Goal: Task Accomplishment & Management: Manage account settings

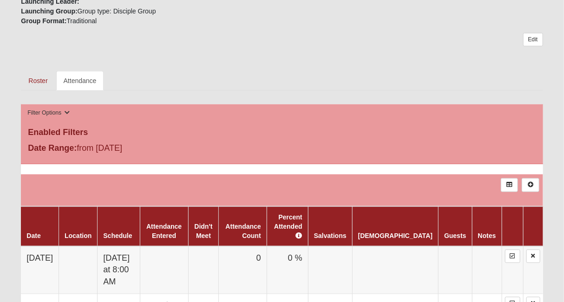
scroll to position [282, 0]
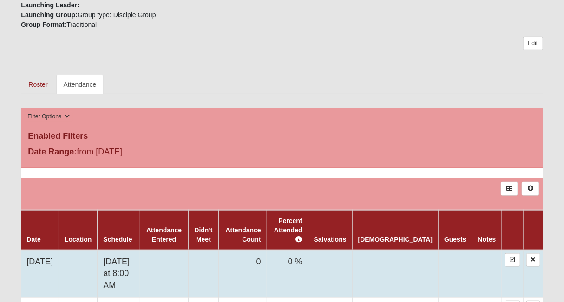
click at [36, 250] on td "[DATE]" at bounding box center [40, 274] width 38 height 48
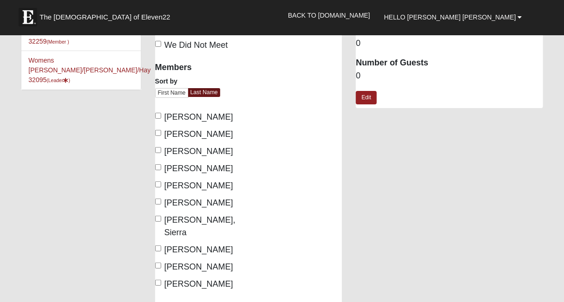
scroll to position [46, 0]
click at [158, 131] on input "Hay, Lindsay" at bounding box center [158, 133] width 6 height 6
checkbox input "true"
click at [156, 150] on input "Hendershot, Paige" at bounding box center [158, 150] width 6 height 6
checkbox input "true"
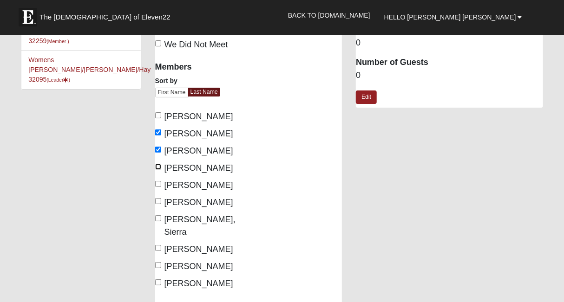
click at [157, 167] on input "Huber, Laura Beth" at bounding box center [158, 167] width 6 height 6
checkbox input "true"
click at [157, 185] on input "Kawa, Samantha" at bounding box center [158, 184] width 6 height 6
checkbox input "true"
click at [158, 202] on input "Kelly, Emily" at bounding box center [158, 201] width 6 height 6
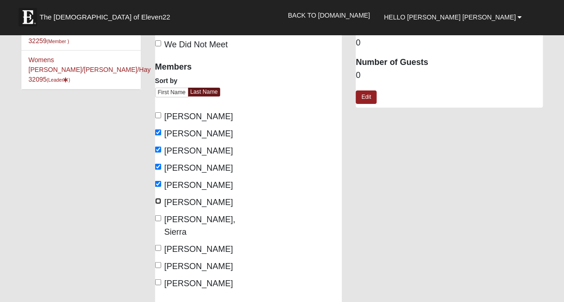
checkbox input "true"
click at [157, 220] on input "LeDuke, Sierra" at bounding box center [158, 218] width 6 height 6
checkbox input "true"
click at [156, 245] on input "McKee, Kristen" at bounding box center [158, 248] width 6 height 6
checkbox input "true"
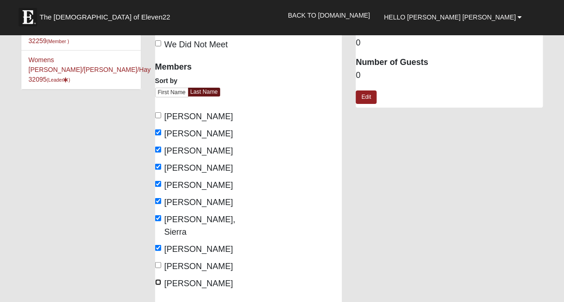
click at [160, 280] on input "Thigpen, Jarica" at bounding box center [158, 283] width 6 height 6
checkbox input "true"
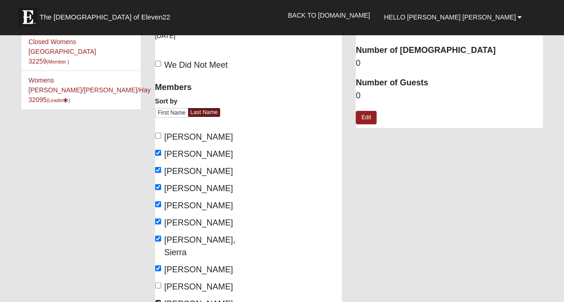
scroll to position [0, 0]
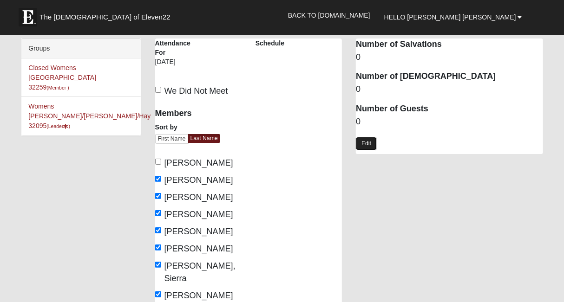
click at [364, 146] on link "Edit" at bounding box center [366, 143] width 21 height 13
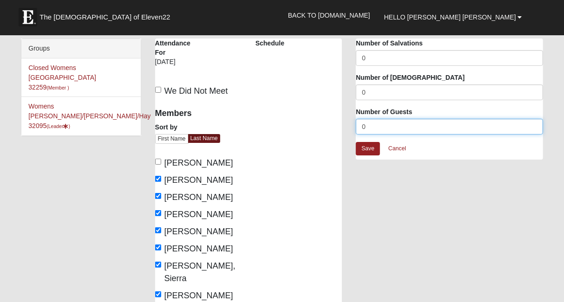
click at [369, 132] on input "0" at bounding box center [449, 127] width 187 height 16
type input "1"
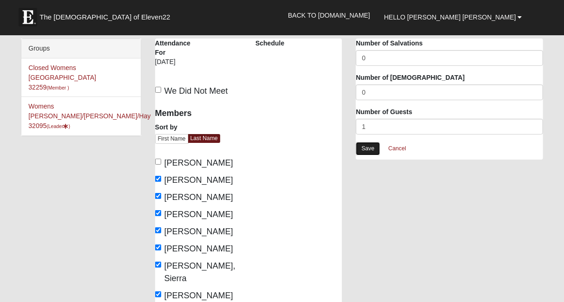
click at [367, 146] on link "Save" at bounding box center [368, 148] width 24 height 13
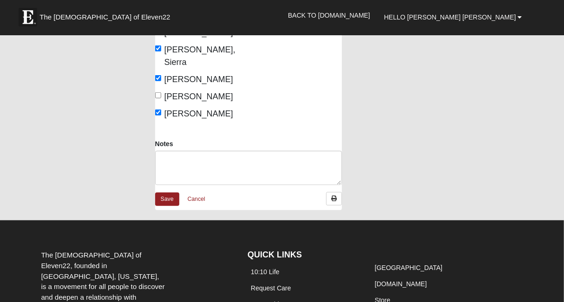
scroll to position [219, 0]
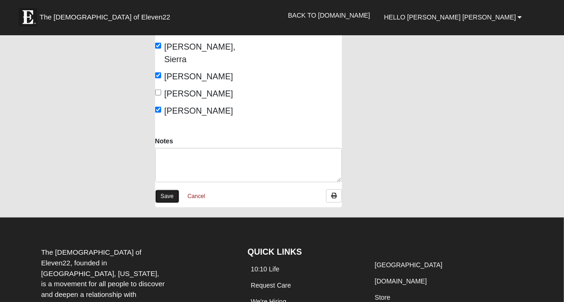
click at [165, 190] on link "Save" at bounding box center [167, 196] width 24 height 13
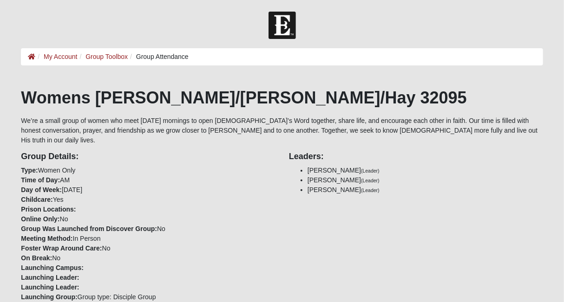
click at [110, 49] on ol "My Account Group Toolbox Group Attendance" at bounding box center [281, 56] width 521 height 17
click at [105, 58] on link "Group Toolbox" at bounding box center [106, 56] width 42 height 7
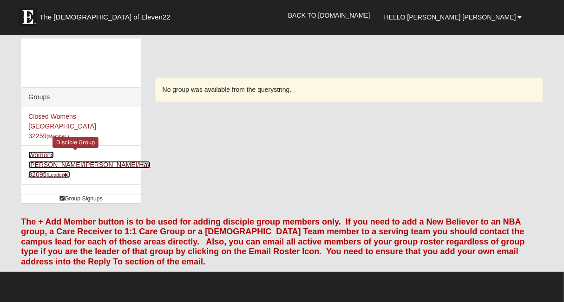
click at [62, 151] on link "Womens Huber/Hendershot/Hay 32095 (Leader )" at bounding box center [89, 164] width 122 height 27
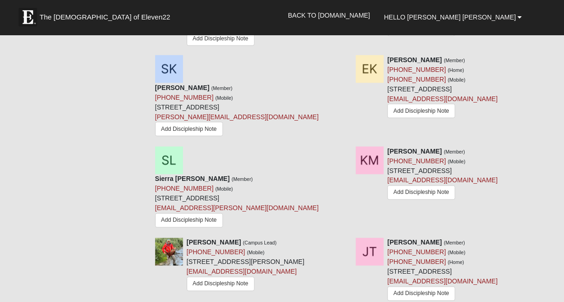
scroll to position [528, 0]
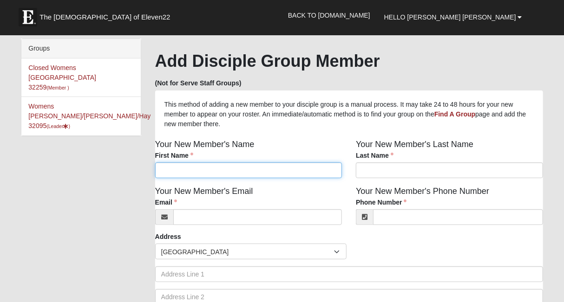
click at [282, 166] on input "First Name" at bounding box center [248, 171] width 187 height 16
type input "Katie"
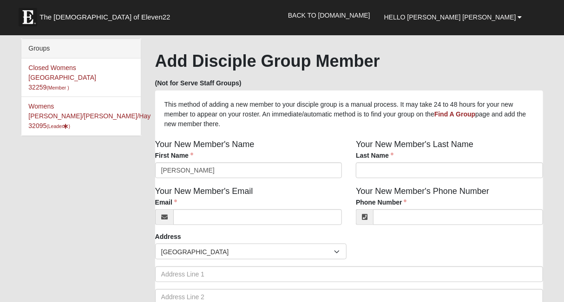
click at [380, 180] on div "Your New Member's Last Name Last Name Last Name is required." at bounding box center [449, 161] width 201 height 47
click at [370, 169] on input "Last Name" at bounding box center [449, 171] width 187 height 16
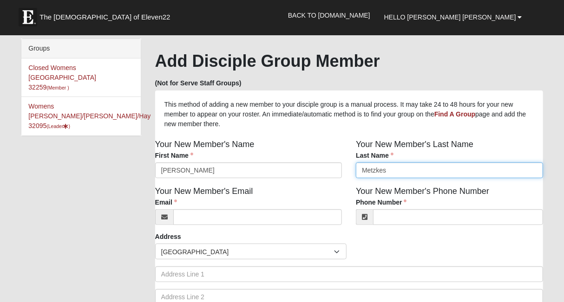
type input "Metzkes"
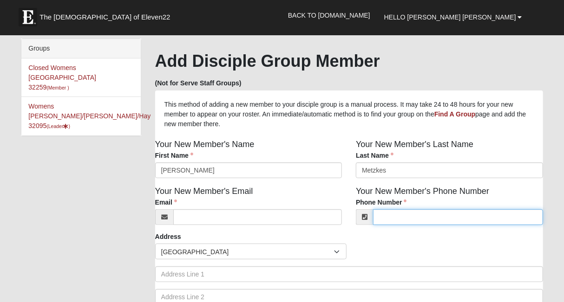
click at [386, 215] on input "Phone Number" at bounding box center [457, 217] width 169 height 16
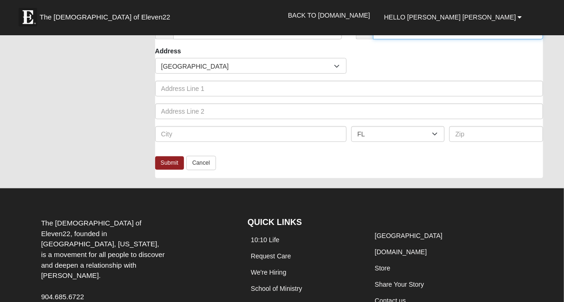
scroll to position [193, 0]
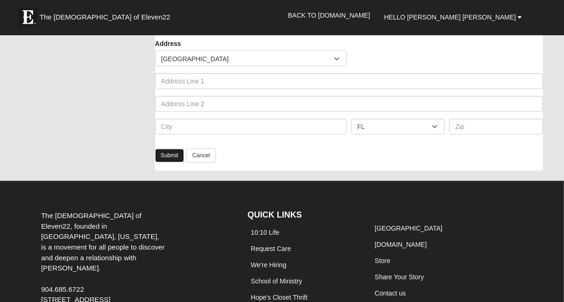
type input "(904) 566-2704"
click at [157, 162] on link "Submit" at bounding box center [169, 155] width 29 height 13
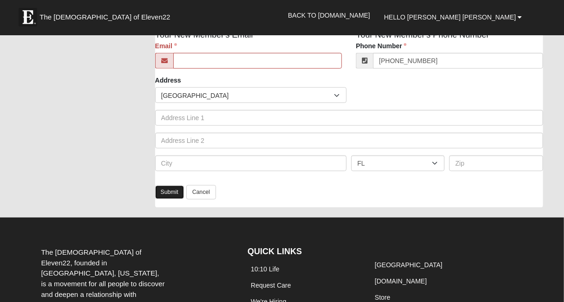
scroll to position [0, 0]
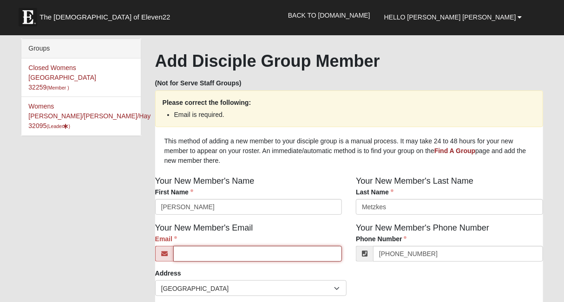
click at [219, 257] on input "Email" at bounding box center [257, 254] width 169 height 16
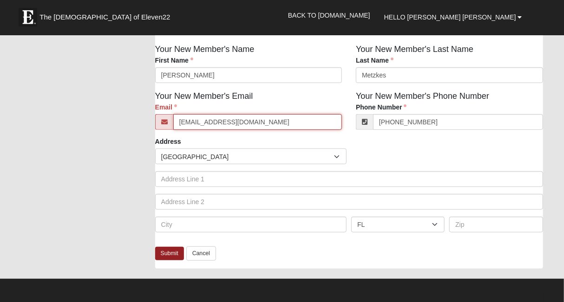
scroll to position [136, 0]
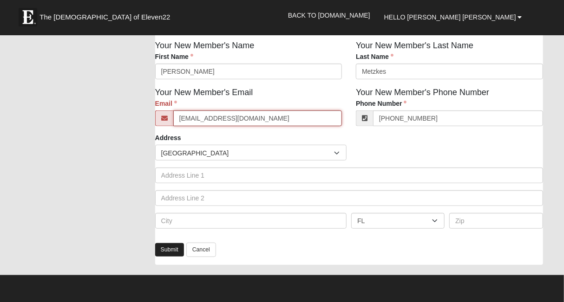
type input "kmetz729@gmail.com"
click at [173, 247] on link "Submit" at bounding box center [169, 249] width 29 height 13
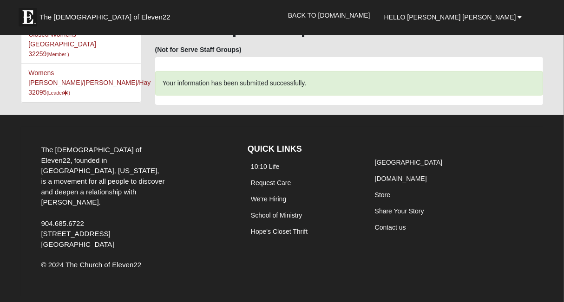
scroll to position [0, 0]
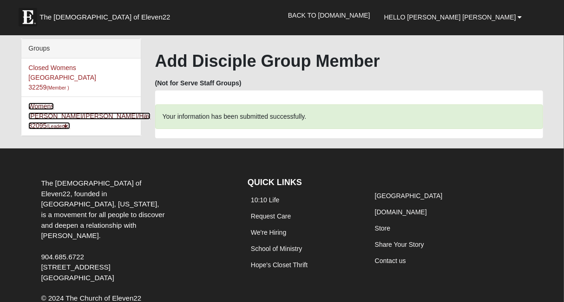
click at [37, 103] on link "Womens Huber/Hendershot/Hay 32095 (Leader )" at bounding box center [89, 116] width 122 height 27
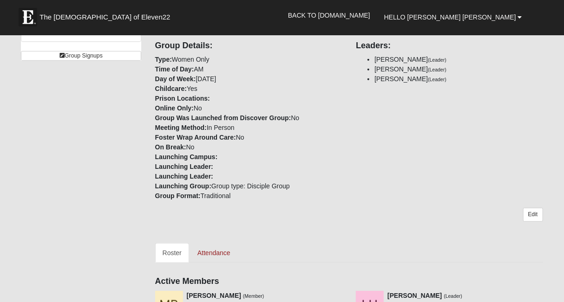
scroll to position [144, 0]
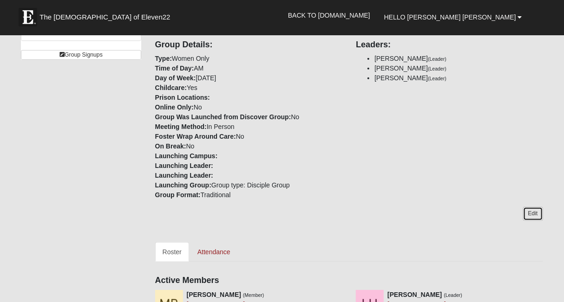
click at [536, 207] on link "Edit" at bounding box center [533, 213] width 20 height 13
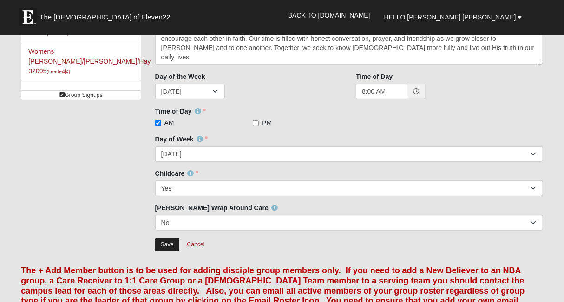
scroll to position [104, 0]
click at [169, 245] on input "Save" at bounding box center [167, 244] width 24 height 13
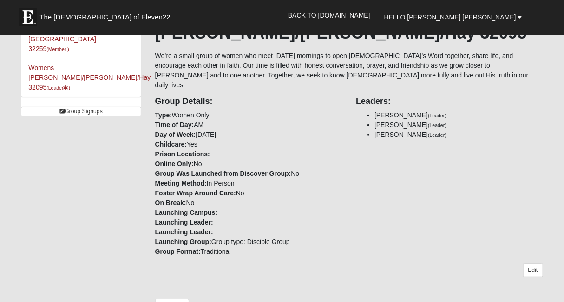
scroll to position [0, 0]
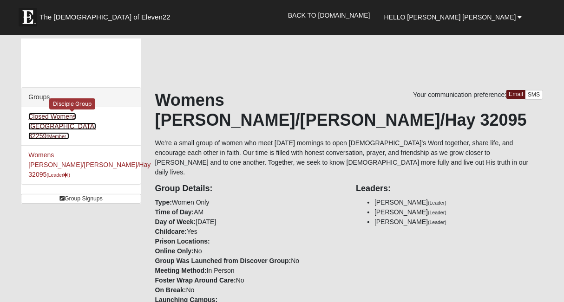
click at [38, 113] on link "Closed Womens [GEOGRAPHIC_DATA] 32259 (Member )" at bounding box center [62, 126] width 68 height 27
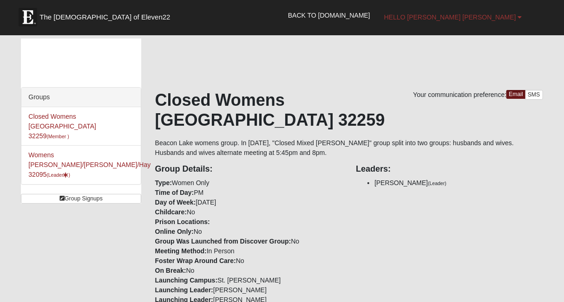
click at [467, 14] on span "Hello [PERSON_NAME] [PERSON_NAME]" at bounding box center [450, 16] width 132 height 7
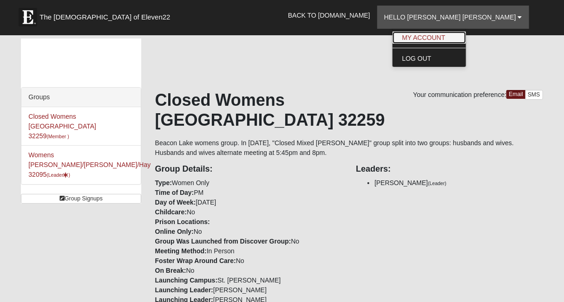
click at [466, 37] on link "My Account" at bounding box center [428, 38] width 73 height 12
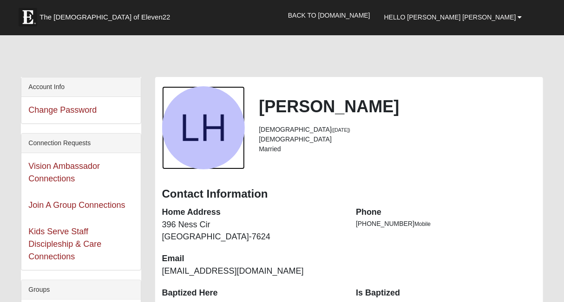
click at [186, 130] on div "View Fullsize Photo" at bounding box center [203, 127] width 83 height 83
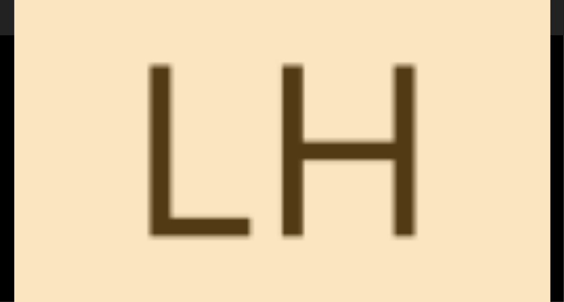
click at [186, 130] on div "View Fullsize Photo" at bounding box center [281, 150] width 535 height 535
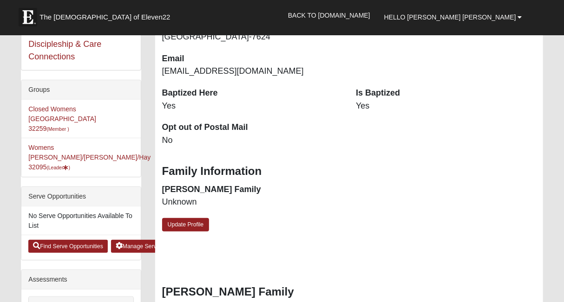
scroll to position [206, 0]
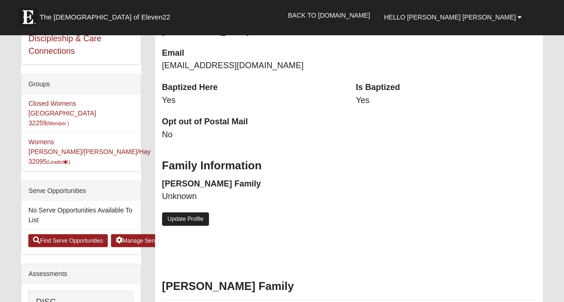
click at [198, 217] on link "Update Profile" at bounding box center [185, 219] width 47 height 13
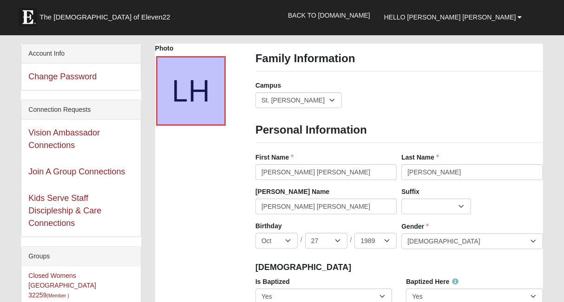
scroll to position [33, 0]
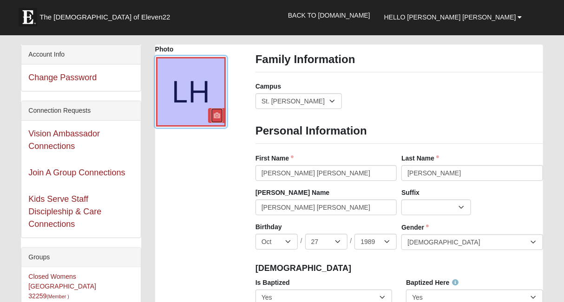
click at [213, 111] on link at bounding box center [217, 115] width 12 height 15
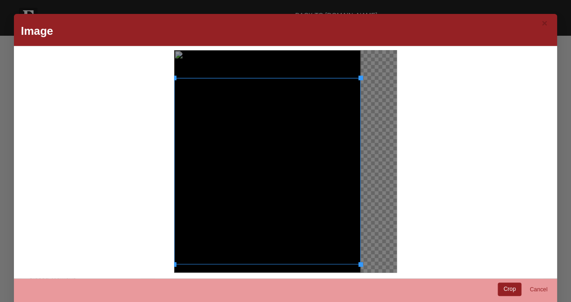
drag, startPoint x: 269, startPoint y: 150, endPoint x: 287, endPoint y: 177, distance: 33.2
click at [287, 177] on div at bounding box center [267, 171] width 187 height 187
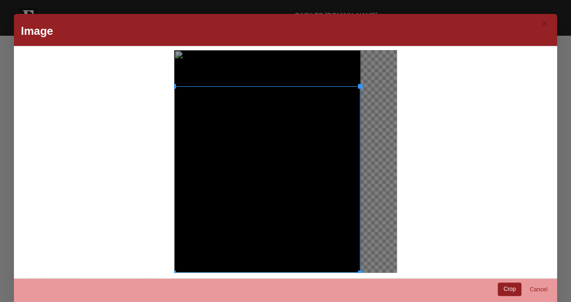
drag, startPoint x: 287, startPoint y: 177, endPoint x: 293, endPoint y: 213, distance: 35.7
click at [293, 213] on div at bounding box center [267, 179] width 187 height 187
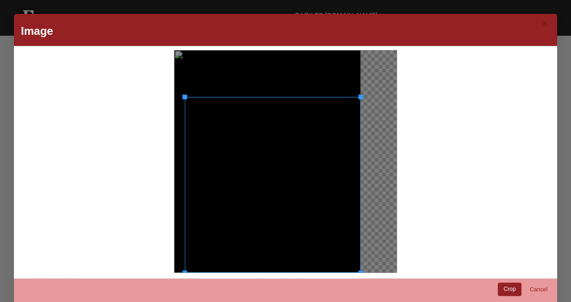
drag, startPoint x: 172, startPoint y: 87, endPoint x: 187, endPoint y: 97, distance: 17.8
click at [187, 97] on div at bounding box center [273, 185] width 176 height 176
drag, startPoint x: 267, startPoint y: 135, endPoint x: 505, endPoint y: 286, distance: 282.5
click at [505, 286] on link "Crop" at bounding box center [510, 289] width 24 height 13
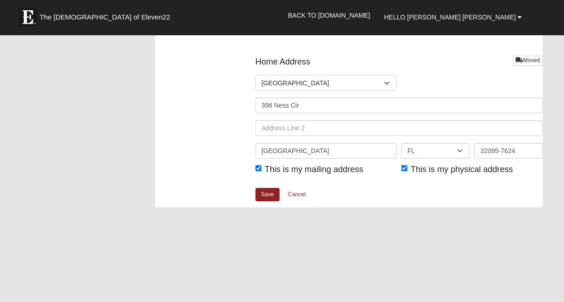
scroll to position [1149, 0]
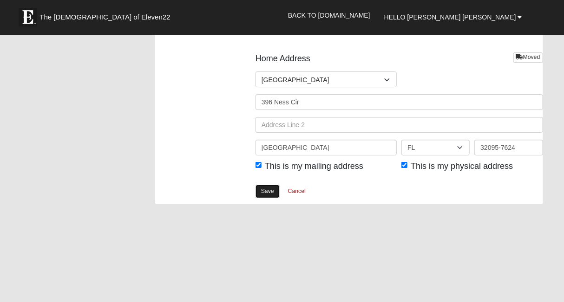
click at [271, 189] on link "Save" at bounding box center [267, 191] width 24 height 13
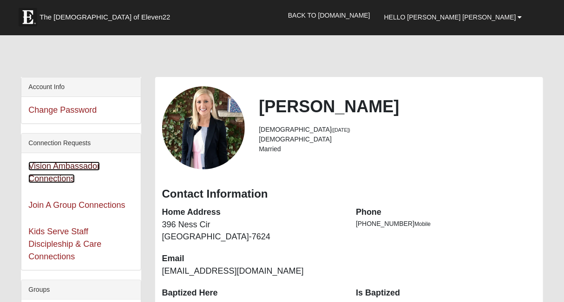
click at [46, 177] on link "Vision Ambassador Connections" at bounding box center [64, 173] width 72 height 22
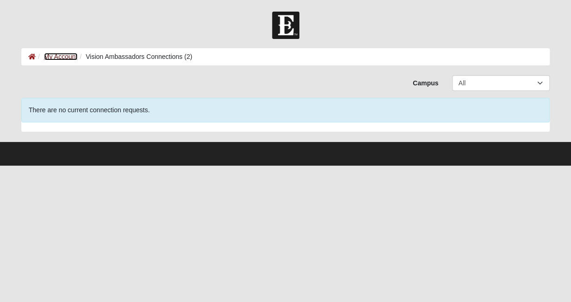
click at [57, 53] on link "My Account" at bounding box center [60, 56] width 33 height 7
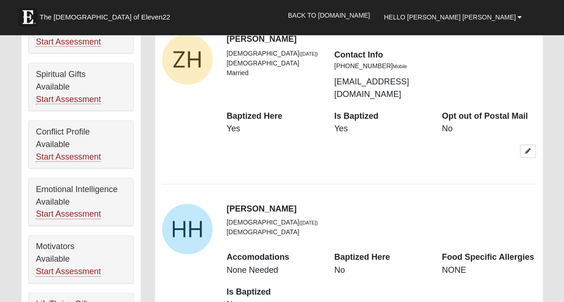
scroll to position [492, 0]
click at [530, 148] on icon at bounding box center [528, 151] width 6 height 6
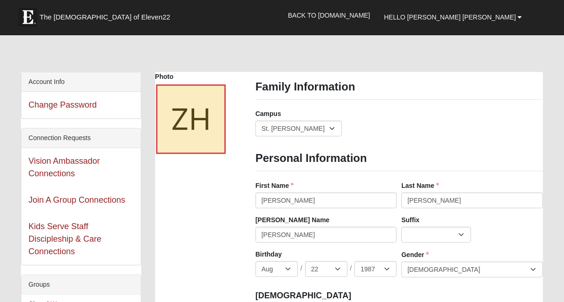
scroll to position [0, 0]
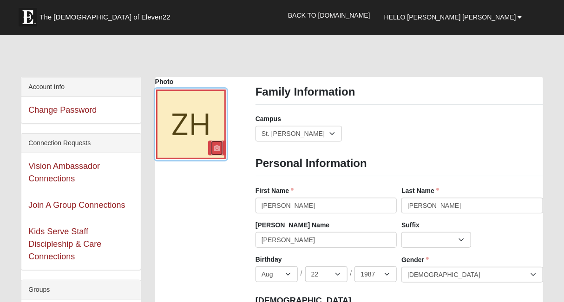
click at [221, 146] on link at bounding box center [217, 148] width 12 height 15
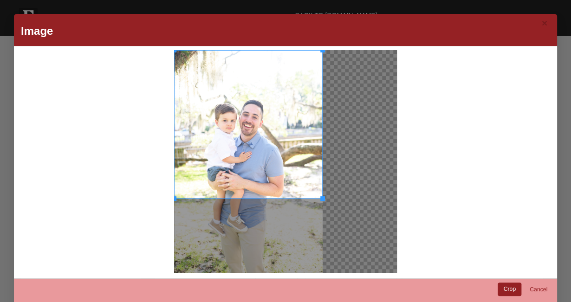
drag, startPoint x: 254, startPoint y: 133, endPoint x: 253, endPoint y: 92, distance: 40.9
click at [253, 92] on div at bounding box center [248, 124] width 149 height 149
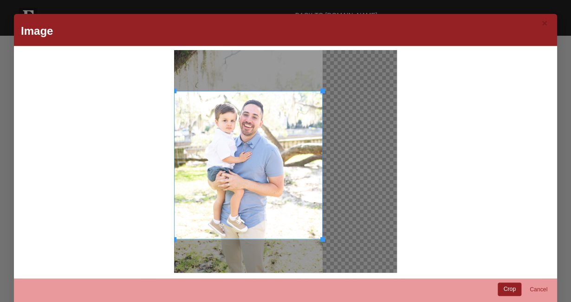
drag, startPoint x: 253, startPoint y: 92, endPoint x: 250, endPoint y: 129, distance: 37.2
click at [250, 129] on div at bounding box center [248, 165] width 149 height 149
click at [538, 289] on link "Cancel" at bounding box center [539, 290] width 30 height 14
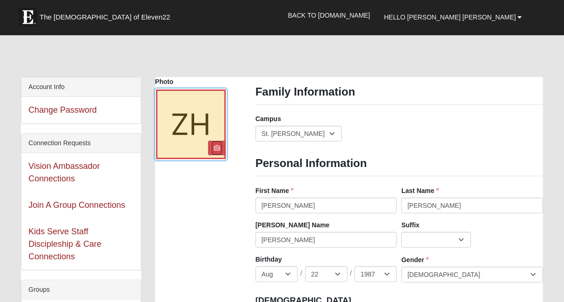
click at [218, 143] on link at bounding box center [217, 148] width 12 height 15
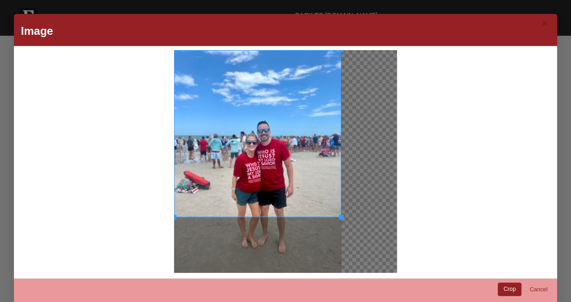
drag, startPoint x: 321, startPoint y: 209, endPoint x: 263, endPoint y: 191, distance: 60.9
click at [263, 191] on div at bounding box center [257, 133] width 167 height 167
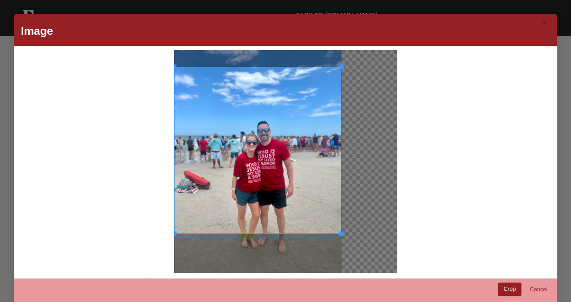
click at [165, 65] on div at bounding box center [286, 161] width 532 height 223
click at [169, 65] on div at bounding box center [286, 161] width 532 height 223
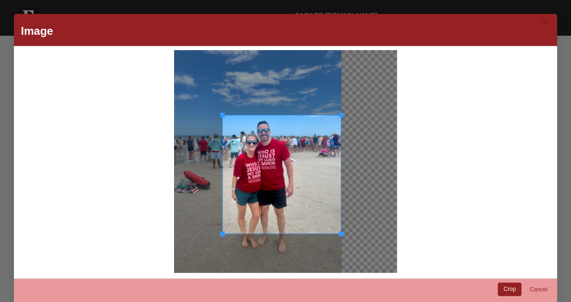
drag, startPoint x: 171, startPoint y: 67, endPoint x: 271, endPoint y: 116, distance: 111.1
click at [271, 116] on div at bounding box center [281, 174] width 119 height 119
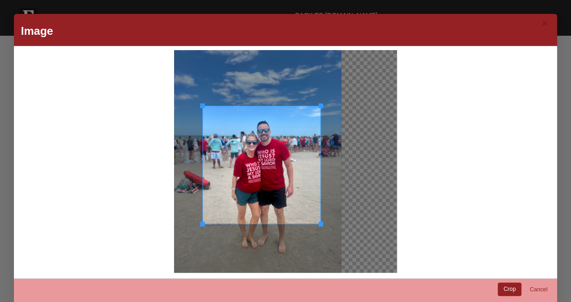
drag, startPoint x: 303, startPoint y: 179, endPoint x: 282, endPoint y: 169, distance: 22.6
click at [282, 169] on div at bounding box center [261, 165] width 118 height 118
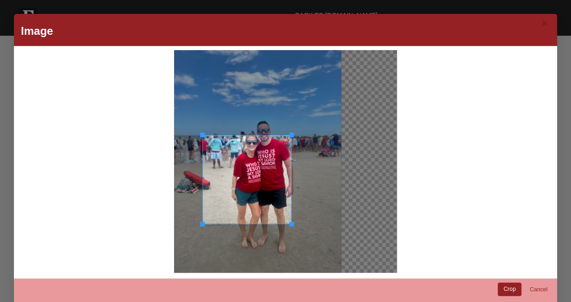
drag, startPoint x: 314, startPoint y: 106, endPoint x: 277, endPoint y: 137, distance: 48.2
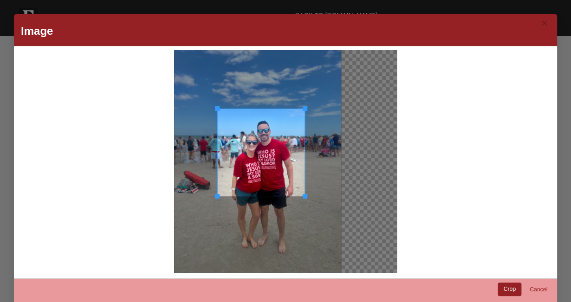
drag, startPoint x: 277, startPoint y: 137, endPoint x: 245, endPoint y: 152, distance: 35.1
drag, startPoint x: 245, startPoint y: 152, endPoint x: 509, endPoint y: 288, distance: 297.4
click at [509, 288] on link "Crop" at bounding box center [510, 289] width 24 height 13
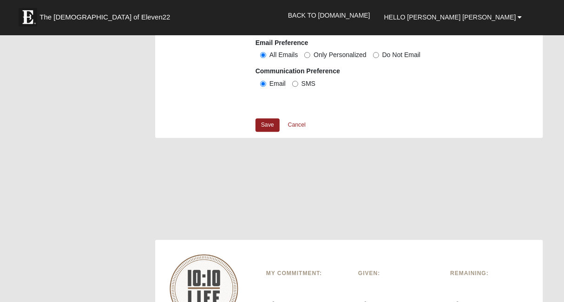
scroll to position [1004, 0]
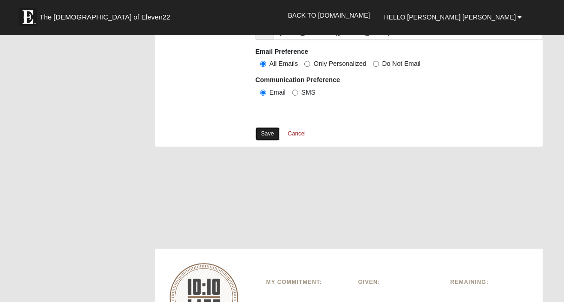
click at [266, 131] on link "Save" at bounding box center [267, 133] width 24 height 13
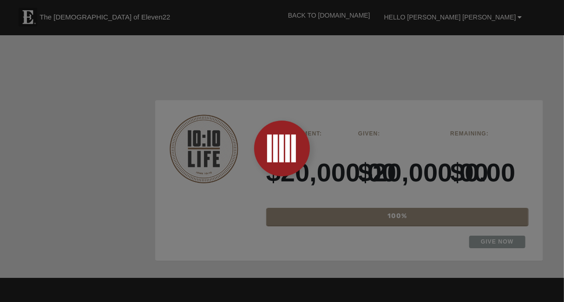
scroll to position [1155, 0]
